Goal: Task Accomplishment & Management: Complete application form

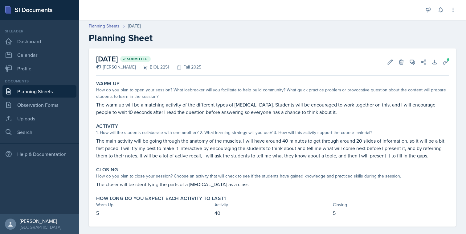
scroll to position [7, 0]
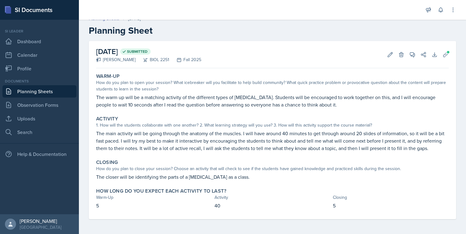
click at [48, 90] on link "Planning Sheets" at bounding box center [39, 91] width 74 height 12
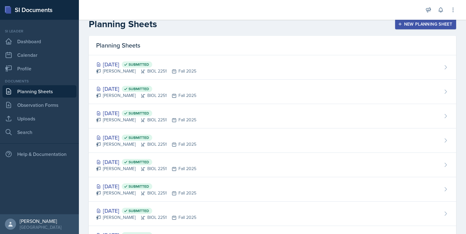
click at [410, 28] on button "New Planning Sheet" at bounding box center [425, 24] width 61 height 10
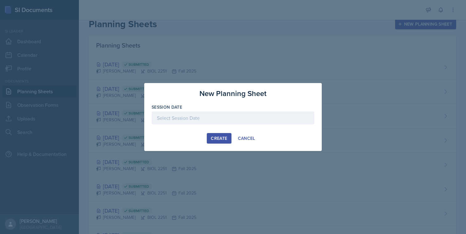
click at [279, 128] on div at bounding box center [233, 127] width 163 height 6
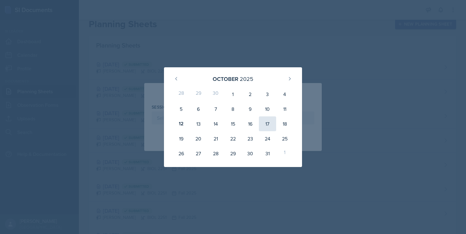
click at [264, 128] on div "17" at bounding box center [267, 123] width 17 height 15
type input "[DATE]"
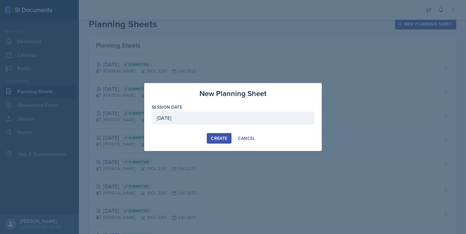
click at [214, 142] on button "Create" at bounding box center [219, 138] width 24 height 10
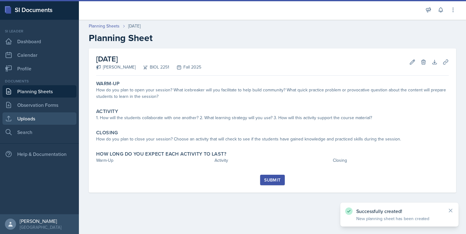
click at [46, 122] on link "Uploads" at bounding box center [39, 118] width 74 height 12
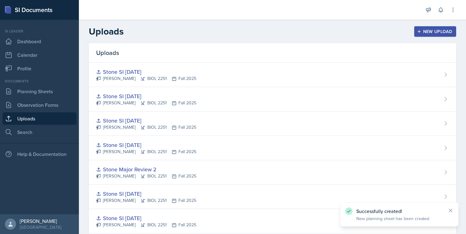
click at [409, 31] on div "Uploads New Upload" at bounding box center [272, 31] width 387 height 11
click at [422, 31] on div "New Upload" at bounding box center [436, 31] width 34 height 5
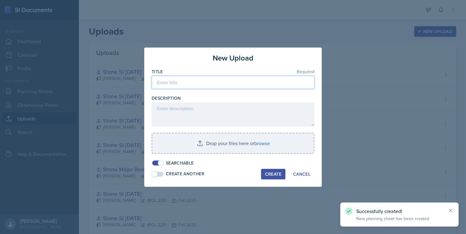
click at [195, 79] on input at bounding box center [233, 82] width 163 height 13
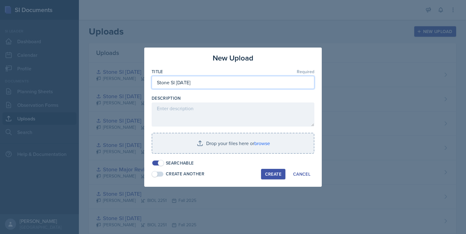
type input "Stone SI [DATE]"
click at [282, 173] on button "Create" at bounding box center [273, 174] width 24 height 10
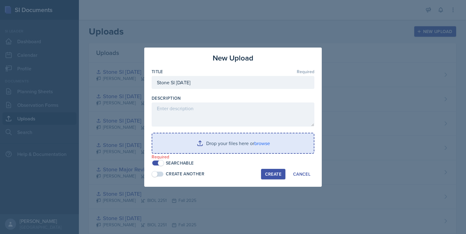
click at [264, 143] on input "file" at bounding box center [233, 143] width 162 height 20
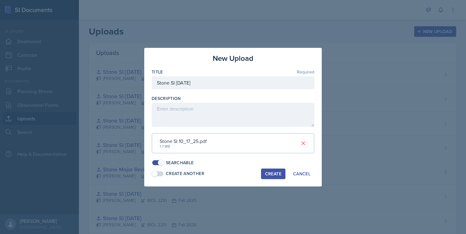
click at [275, 178] on button "Create" at bounding box center [273, 173] width 24 height 10
click at [274, 173] on div "button" at bounding box center [273, 174] width 6 height 6
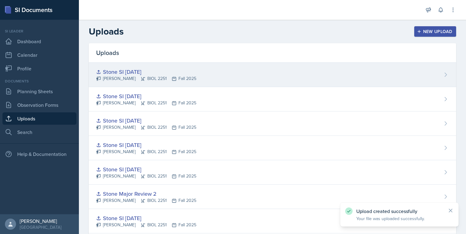
click at [286, 69] on div "Stone SI [DATE] [PERSON_NAME] BIOL 2251 Fall 2025" at bounding box center [273, 75] width 368 height 24
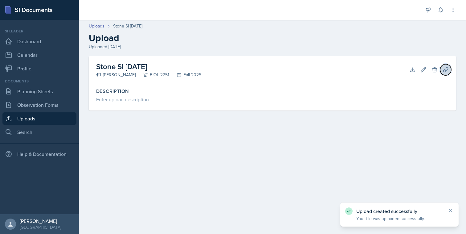
click at [443, 68] on icon at bounding box center [446, 70] width 6 height 6
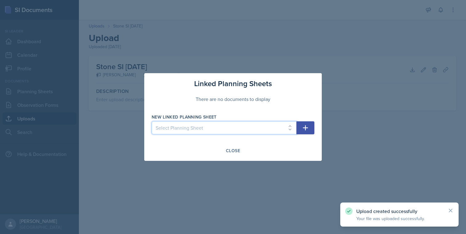
click at [279, 133] on select "Select Planning Sheet [DATE] [DATE] [DATE] [DATE] [DATE] [DATE] [DATE] [DATE] […" at bounding box center [224, 127] width 145 height 13
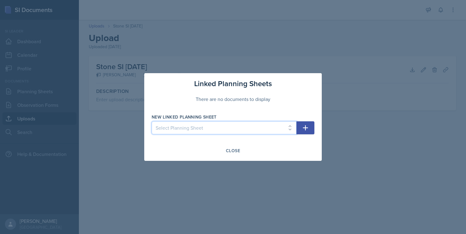
select select "31bb78f6-6499-4264-9a81-13631d387a5e"
click at [152, 121] on select "Select Planning Sheet [DATE] [DATE] [DATE] [DATE] [DATE] [DATE] [DATE] [DATE] […" at bounding box center [224, 127] width 145 height 13
click at [318, 128] on div "Linked Planning Sheets There are no documents to display New Linked Planning Sh…" at bounding box center [233, 117] width 178 height 88
click at [312, 129] on button "button" at bounding box center [306, 127] width 18 height 13
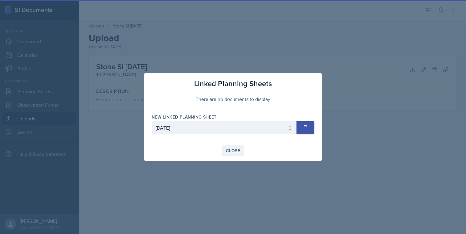
select select
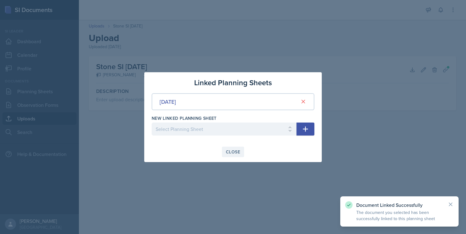
click at [241, 152] on button "Close" at bounding box center [233, 151] width 22 height 10
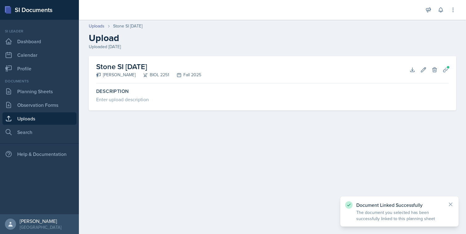
click at [52, 83] on div "Documents" at bounding box center [39, 81] width 74 height 6
click at [51, 88] on link "Planning Sheets" at bounding box center [39, 91] width 74 height 12
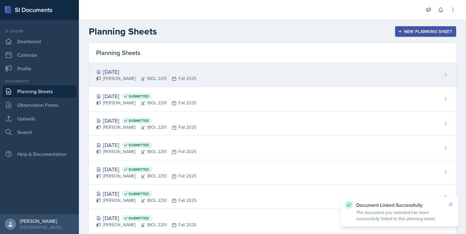
click at [172, 80] on icon at bounding box center [174, 78] width 5 height 5
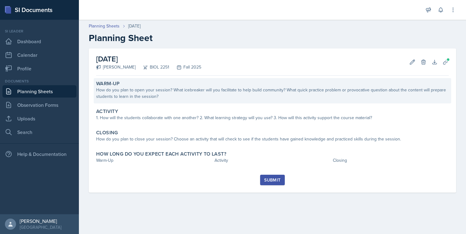
click at [223, 87] on div "How do you plan to open your session? What icebreaker will you facilitate to he…" at bounding box center [272, 93] width 353 height 13
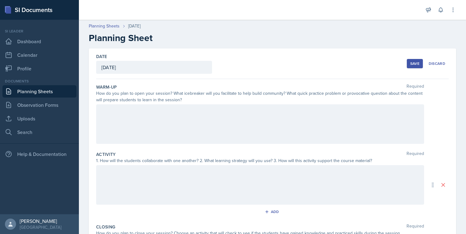
click at [202, 129] on div at bounding box center [260, 123] width 328 height 39
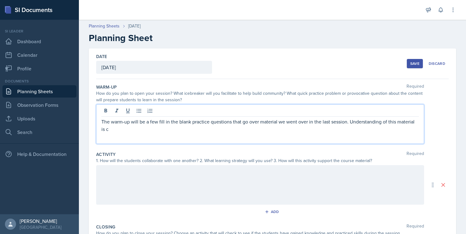
click at [346, 124] on p "The warm-up will be a few fill in the blank practice questions that go over mat…" at bounding box center [260, 125] width 318 height 15
click at [327, 131] on p "The warm-up will be a few fill in the blank practice questions that go over mat…" at bounding box center [260, 125] width 318 height 15
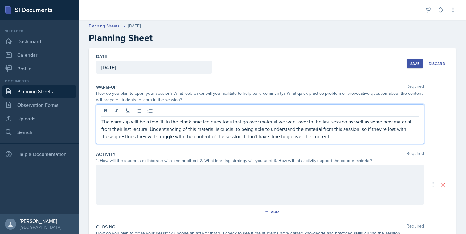
click at [291, 136] on p "The warm-up will be a few fill in the blank practice questions that go over mat…" at bounding box center [260, 129] width 318 height 22
click at [332, 137] on p "The warm-up will be a few fill in the blank practice questions that go over mat…" at bounding box center [260, 129] width 318 height 22
drag, startPoint x: 372, startPoint y: 138, endPoint x: 392, endPoint y: 139, distance: 20.4
click at [392, 139] on p "The warm-up will be a few fill in the blank practice questions that go over mat…" at bounding box center [260, 129] width 318 height 22
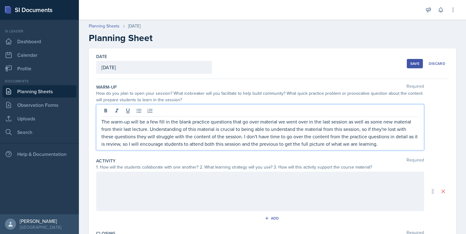
click at [347, 178] on div at bounding box center [260, 190] width 328 height 39
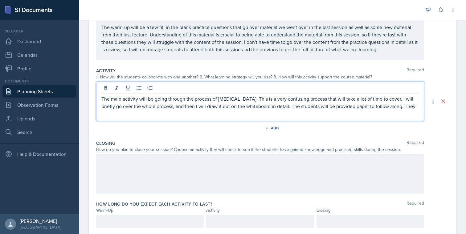
scroll to position [84, 0]
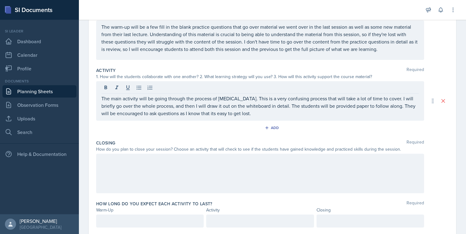
click at [328, 177] on div at bounding box center [260, 173] width 328 height 39
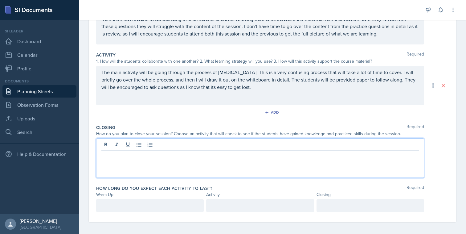
scroll to position [102, 0]
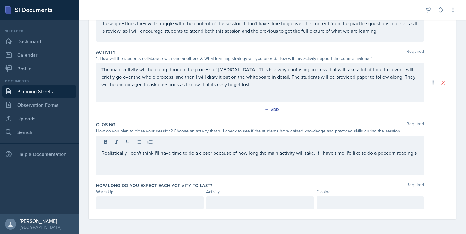
click at [339, 135] on div "Closing Required How do you plan to close your session? Choose an activity that…" at bounding box center [272, 149] width 353 height 61
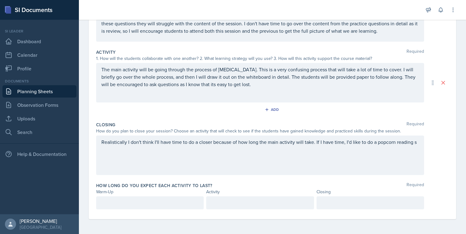
click at [422, 145] on div "Realistically I don't think I'll have time to do a closer because of how long t…" at bounding box center [260, 154] width 328 height 39
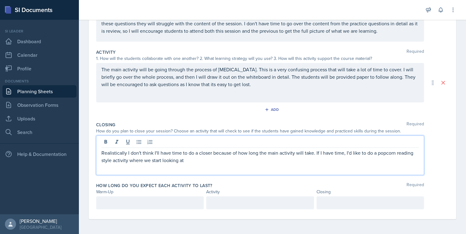
drag, startPoint x: 197, startPoint y: 160, endPoint x: 146, endPoint y: 157, distance: 51.6
click at [144, 158] on p "Realistically I don't think I'll have time to do a closer because of how long t…" at bounding box center [260, 156] width 318 height 15
click at [130, 163] on p "Realistically I don't think I'll have time to do a closer because of how long t…" at bounding box center [260, 156] width 318 height 15
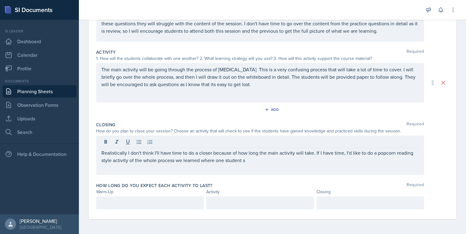
click at [246, 169] on div "Realistically I don't think I'll have time to do a closer because of how long t…" at bounding box center [260, 154] width 328 height 39
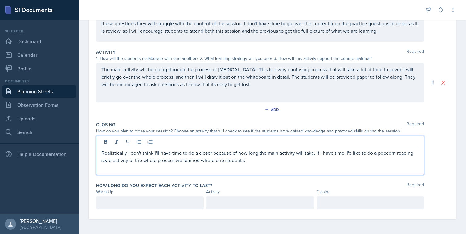
click at [252, 164] on div "Realistically I don't think I'll have time to do a closer because of how long t…" at bounding box center [260, 154] width 328 height 39
click at [245, 157] on p "Realistically I don't think I'll have time to do a closer because of how long t…" at bounding box center [260, 156] width 318 height 15
click at [164, 197] on div at bounding box center [150, 202] width 108 height 13
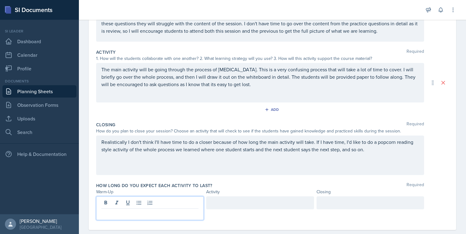
scroll to position [113, 0]
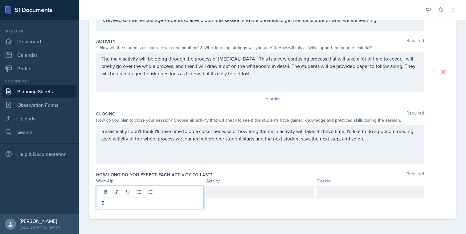
click at [258, 192] on div at bounding box center [260, 191] width 108 height 13
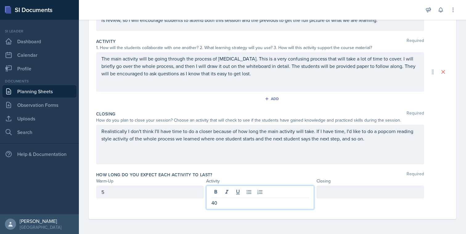
click at [337, 187] on div at bounding box center [371, 191] width 108 height 13
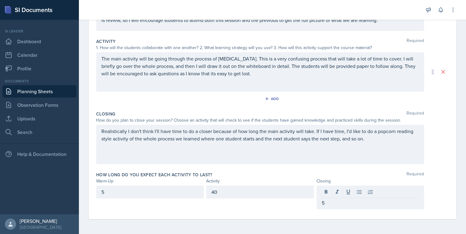
click at [346, 179] on div "Closing" at bounding box center [371, 181] width 108 height 6
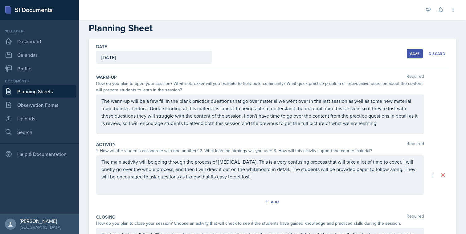
scroll to position [0, 0]
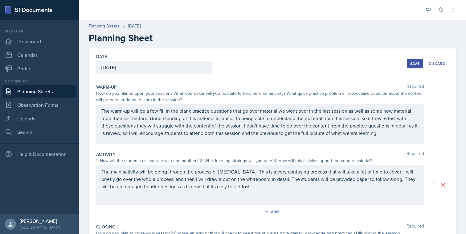
click at [415, 67] on button "Save" at bounding box center [415, 63] width 16 height 9
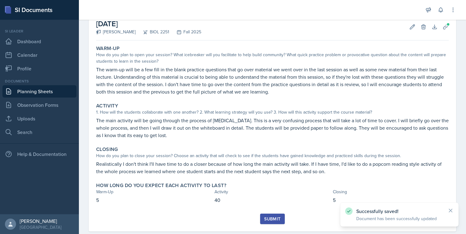
scroll to position [47, 0]
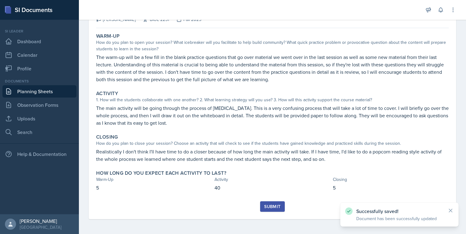
click at [276, 202] on button "Submit" at bounding box center [272, 206] width 24 height 10
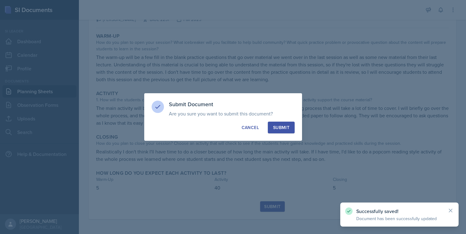
click at [285, 127] on div "Submit" at bounding box center [281, 127] width 16 height 6
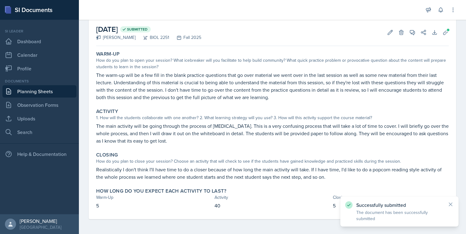
scroll to position [0, 0]
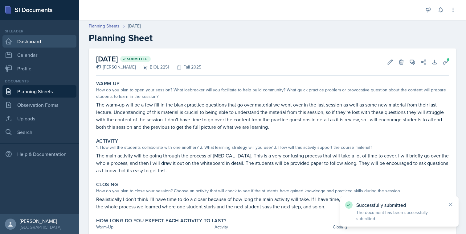
click at [50, 41] on link "Dashboard" at bounding box center [39, 41] width 74 height 12
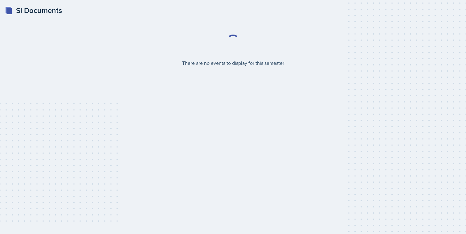
select select "2bed604d-1099-4043-b1bc-2365e8740244"
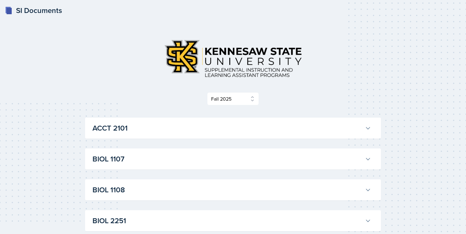
click at [125, 134] on button "ACCT 2101" at bounding box center [231, 128] width 281 height 14
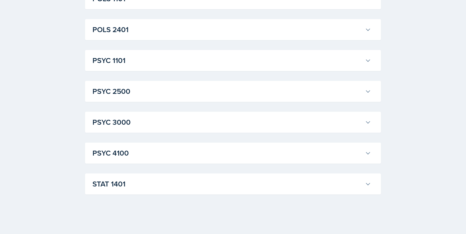
scroll to position [1926, 0]
click at [123, 183] on h3 "STAT 1401" at bounding box center [228, 183] width 270 height 11
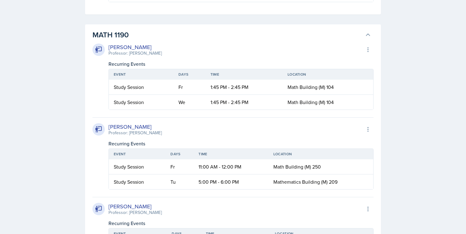
scroll to position [1622, 0]
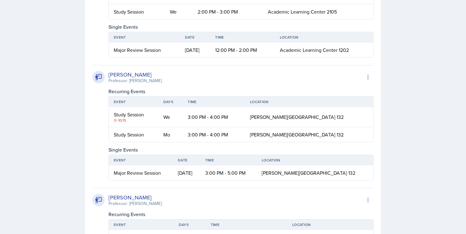
scroll to position [1495, 0]
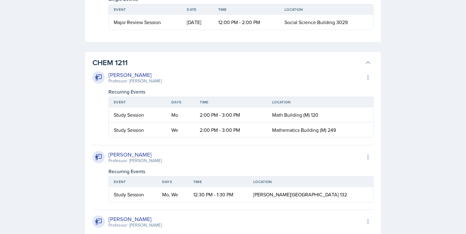
scroll to position [1273, 0]
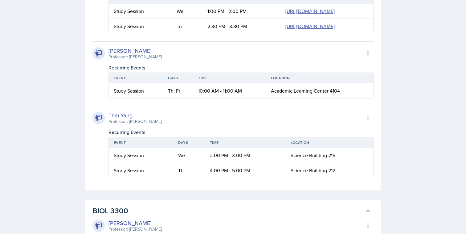
scroll to position [1226, 0]
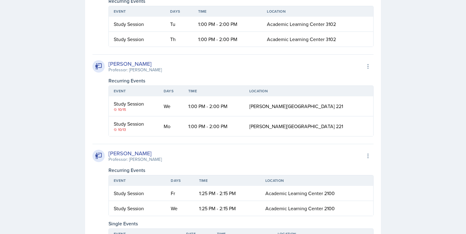
scroll to position [1112, 0]
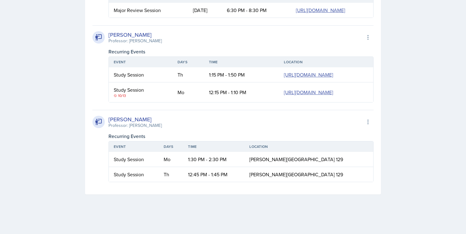
scroll to position [2051, 0]
